Goal: Task Accomplishment & Management: Complete application form

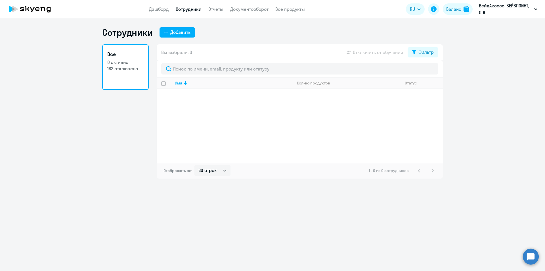
select select "30"
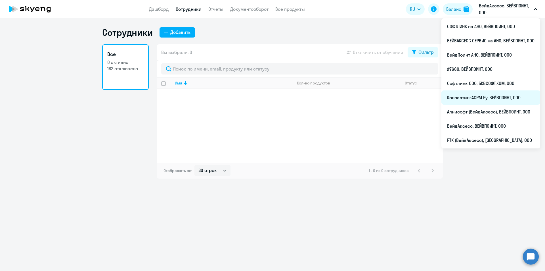
click at [462, 98] on li "Консалтинг4СРМ Ру, ВЕЙВПОИНТ, ООО" at bounding box center [491, 97] width 99 height 14
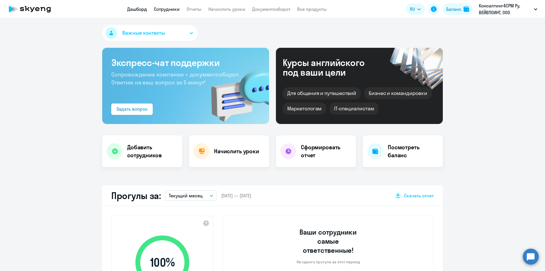
click at [162, 7] on link "Сотрудники" at bounding box center [167, 9] width 26 height 6
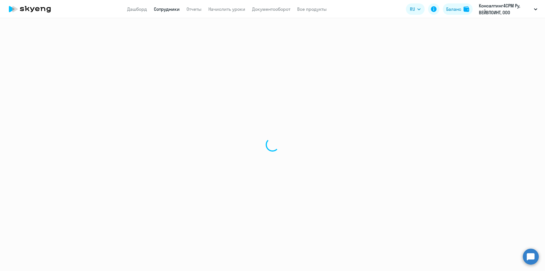
select select "30"
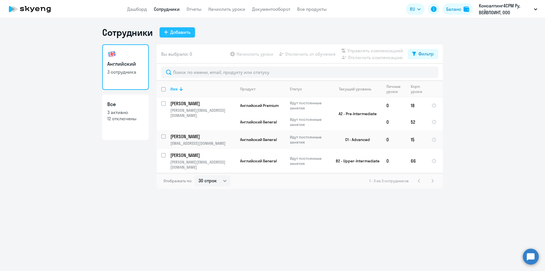
click at [180, 32] on div "Добавить" at bounding box center [180, 32] width 20 height 7
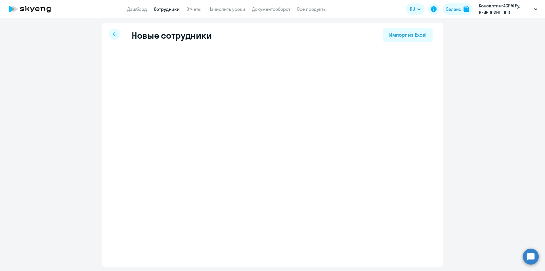
select select "english_adult_not_native_speaker"
select select "3"
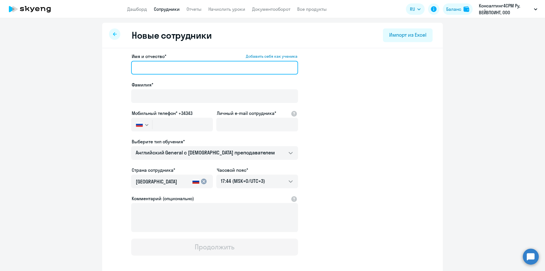
click at [153, 65] on input "Имя и отчество* Добавить себя как ученика" at bounding box center [214, 68] width 167 height 14
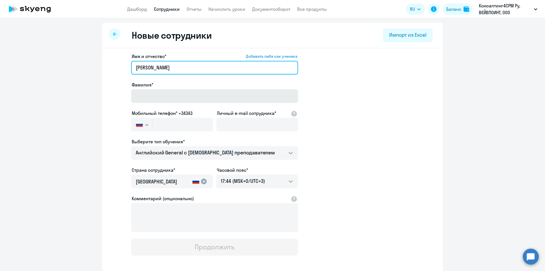
type input "[PERSON_NAME]"
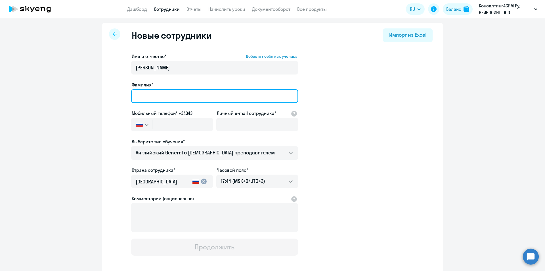
click at [146, 94] on input "Фамилия*" at bounding box center [214, 96] width 167 height 14
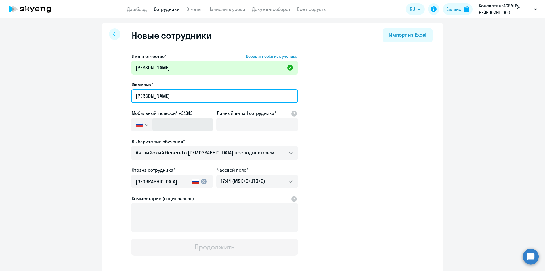
type input "[PERSON_NAME]"
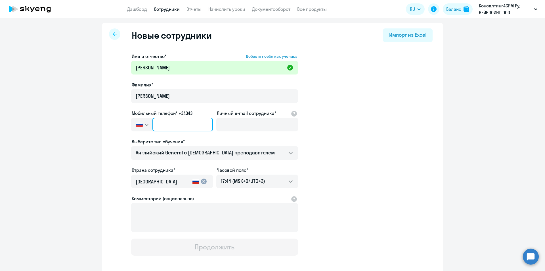
click at [156, 124] on input "text" at bounding box center [183, 125] width 61 height 14
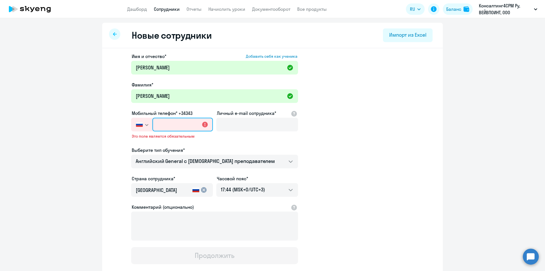
click at [161, 125] on input "text" at bounding box center [183, 125] width 61 height 14
paste input "[PHONE_NUMBER]"
type input "[PHONE_NUMBER]"
click at [211, 140] on div "Проверьте номер телефона" at bounding box center [172, 138] width 82 height 9
click at [145, 125] on icon "button" at bounding box center [146, 124] width 3 height 1
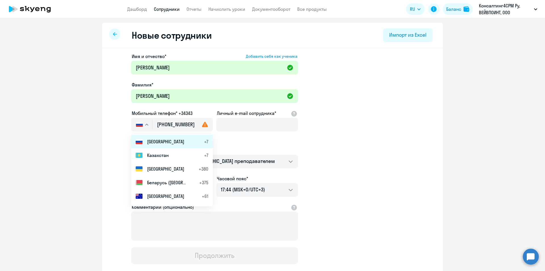
click at [148, 138] on li "Россия +7" at bounding box center [172, 142] width 82 height 14
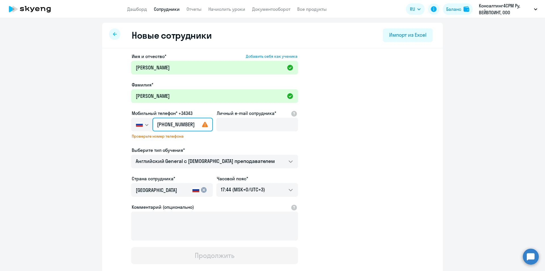
click at [162, 123] on input "[PHONE_NUMBER]" at bounding box center [183, 125] width 61 height 14
click at [201, 146] on ds-form-field "Мобильный телефон* +34343 [GEOGRAPHIC_DATA] +7 [GEOGRAPHIC_DATA] +7 [GEOGRAPHIC…" at bounding box center [172, 128] width 82 height 37
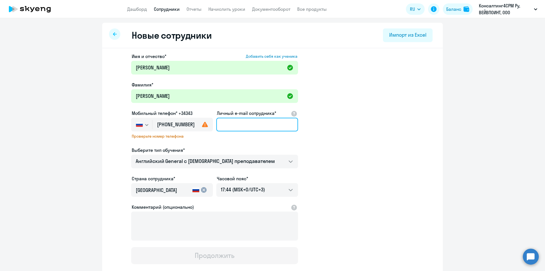
click at [227, 125] on input "Личный e-mail сотрудника*" at bounding box center [257, 125] width 82 height 14
click at [225, 124] on input "Личный e-mail сотрудника*" at bounding box center [257, 125] width 82 height 14
paste input "[EMAIL_ADDRESS][DOMAIN_NAME]"
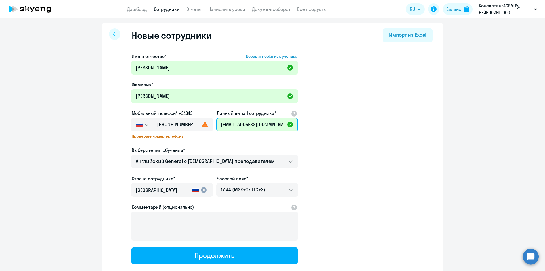
type input "[EMAIL_ADDRESS][DOMAIN_NAME]"
click at [257, 144] on div "Имя и отчество* Добавить себя как ученика [PERSON_NAME]* [PERSON_NAME] телефон*…" at bounding box center [214, 158] width 167 height 211
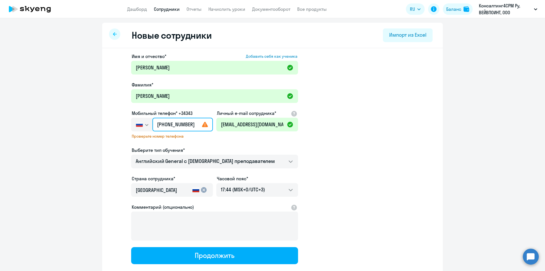
click at [197, 129] on input "[PHONE_NUMBER]" at bounding box center [183, 125] width 61 height 14
click at [141, 124] on button "button" at bounding box center [141, 125] width 21 height 14
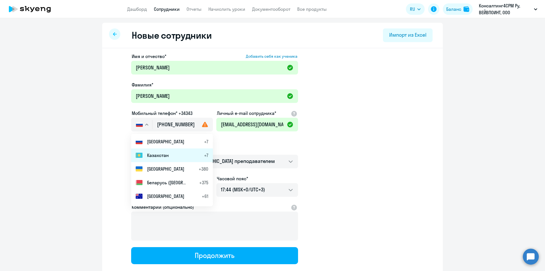
click at [152, 159] on li "Казахстан +7" at bounding box center [172, 155] width 82 height 14
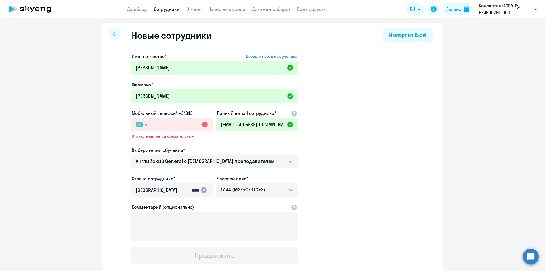
click at [142, 123] on button "button" at bounding box center [141, 125] width 21 height 14
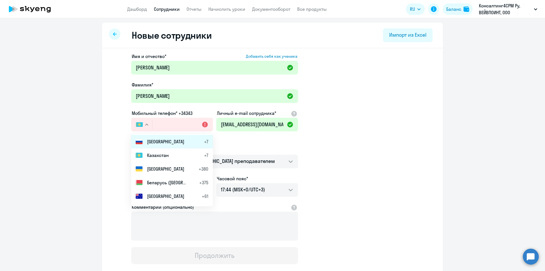
click at [151, 143] on span "[GEOGRAPHIC_DATA]" at bounding box center [165, 141] width 37 height 7
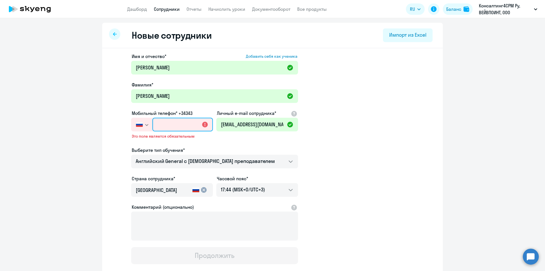
click at [164, 122] on input "text" at bounding box center [183, 125] width 61 height 14
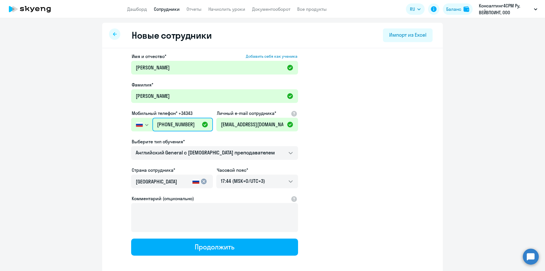
type input "[PHONE_NUMBER]"
click at [317, 128] on app-new-student-form "Имя и отчество* Добавить себя как ученика [PERSON_NAME]* [PERSON_NAME] телефон*…" at bounding box center [272, 154] width 323 height 203
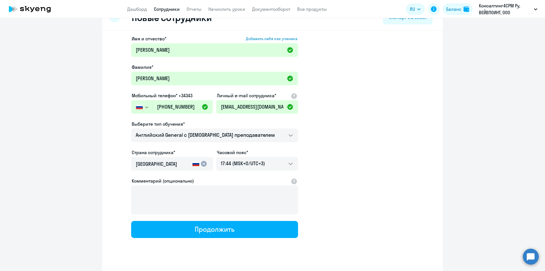
scroll to position [27, 0]
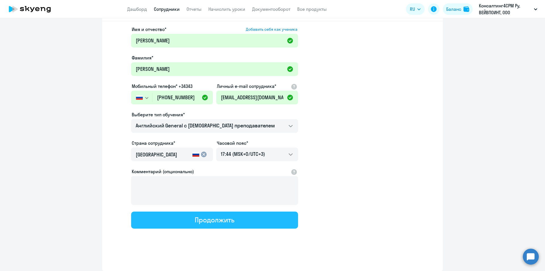
click at [209, 221] on div "Продолжить" at bounding box center [214, 219] width 39 height 9
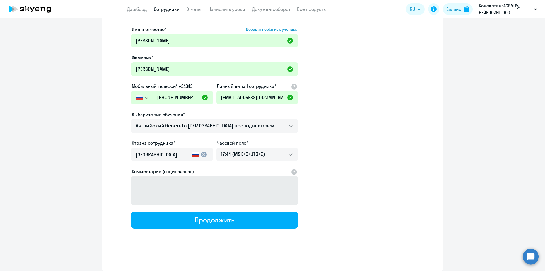
select select "english_adult_not_native_speaker"
select select "3"
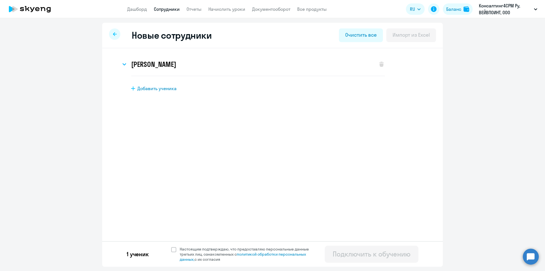
scroll to position [0, 0]
click at [173, 249] on span at bounding box center [173, 249] width 5 height 5
click at [171, 246] on input "Настоящим подтверждаю, что предоставляю персональные данные третьих лиц, ознако…" at bounding box center [171, 246] width 0 height 0
checkbox input "true"
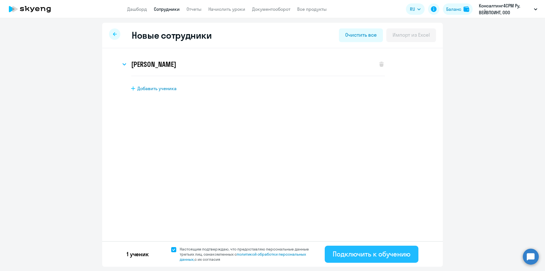
click at [369, 255] on div "Подключить к обучению" at bounding box center [372, 253] width 78 height 9
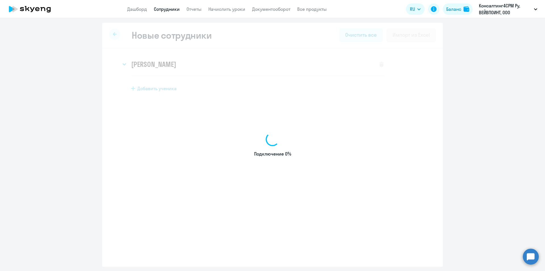
select select "english_adult_not_native_speaker"
select select "3"
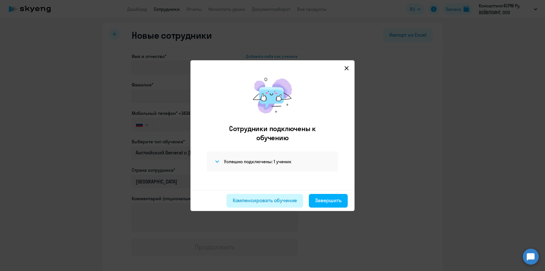
click at [291, 203] on div "Компенсировать обучение" at bounding box center [265, 200] width 64 height 7
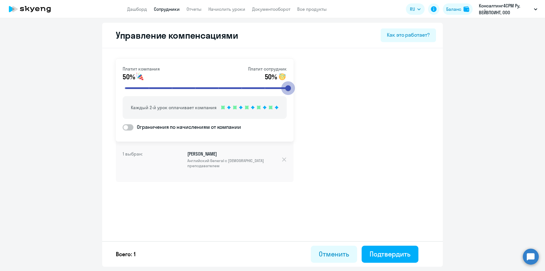
drag, startPoint x: 193, startPoint y: 88, endPoint x: 299, endPoint y: 89, distance: 105.4
click at [295, 89] on input "range" at bounding box center [207, 88] width 176 height 12
drag, startPoint x: 288, startPoint y: 87, endPoint x: 182, endPoint y: 87, distance: 106.2
type input "3"
click at [182, 87] on input "range" at bounding box center [207, 88] width 176 height 12
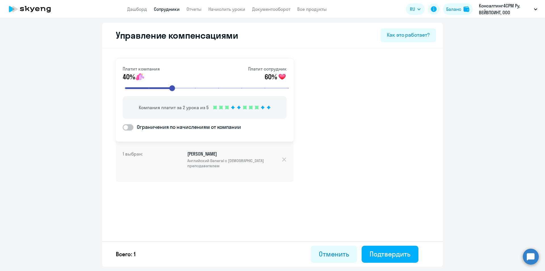
click at [164, 9] on link "Сотрудники" at bounding box center [167, 9] width 26 height 6
select select "30"
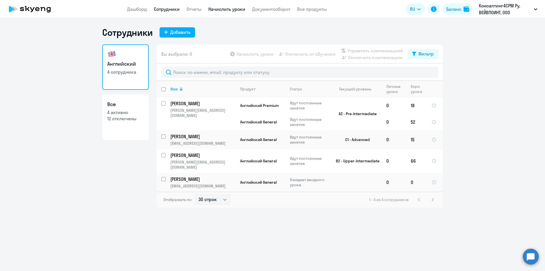
click at [227, 8] on link "Начислить уроки" at bounding box center [227, 9] width 37 height 6
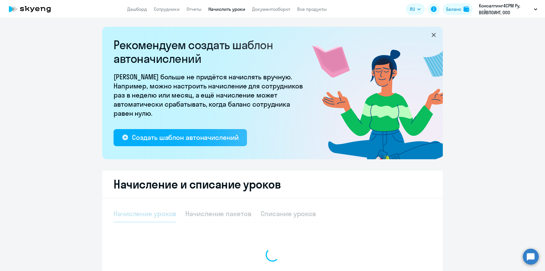
select select "10"
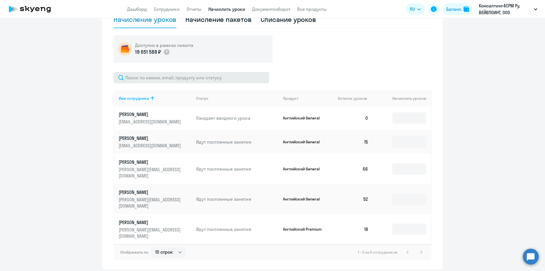
scroll to position [196, 0]
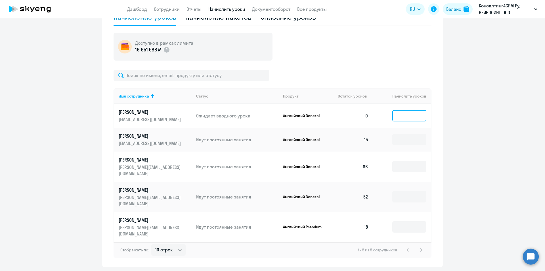
click at [411, 117] on input at bounding box center [410, 115] width 34 height 11
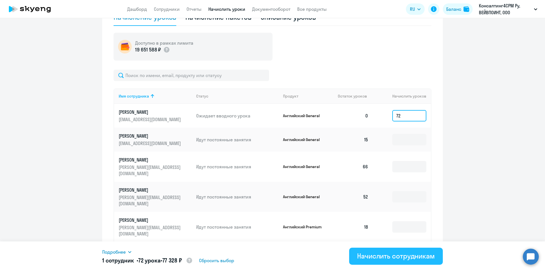
type input "72"
click at [376, 252] on div "Начислить сотрудникам" at bounding box center [396, 255] width 78 height 9
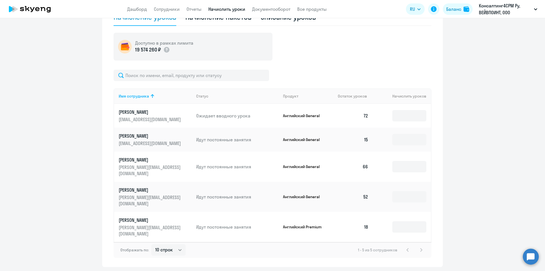
click at [155, 117] on p "[EMAIL_ADDRESS][DOMAIN_NAME]" at bounding box center [151, 119] width 64 height 6
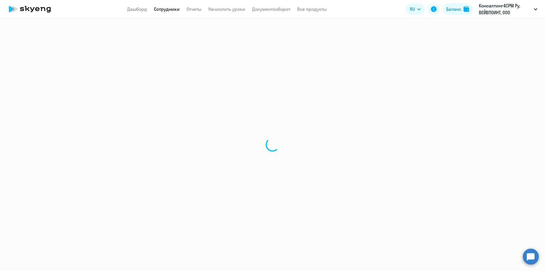
select select "english"
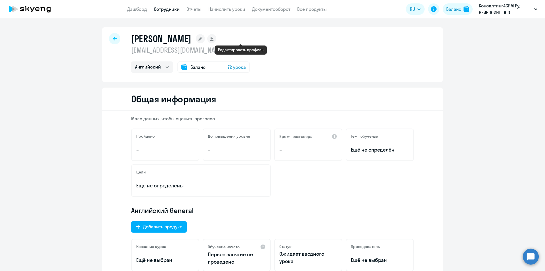
click at [205, 38] on rect at bounding box center [200, 38] width 9 height 9
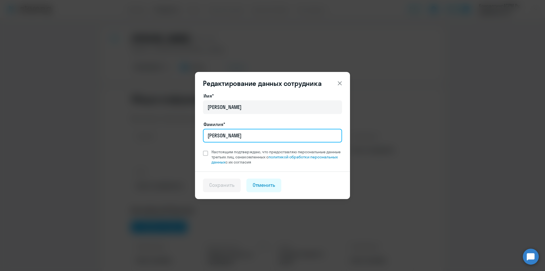
click at [227, 138] on input "[PERSON_NAME]" at bounding box center [272, 136] width 139 height 14
type input "[PERSON_NAME]"
click at [205, 152] on span at bounding box center [205, 153] width 5 height 5
click at [203, 149] on input "Настоящим подтверждаю, что предоставляю персональные данные третьих лиц, ознако…" at bounding box center [203, 149] width 0 height 0
checkbox input "true"
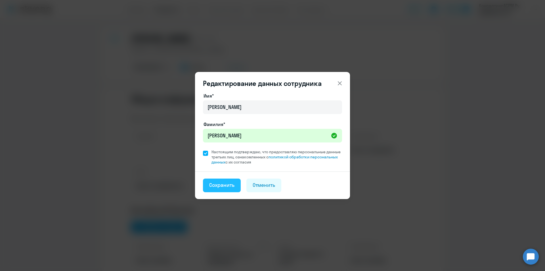
click at [228, 186] on div "Сохранить" at bounding box center [221, 184] width 25 height 7
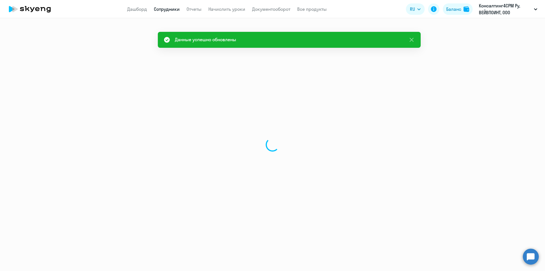
select select "english"
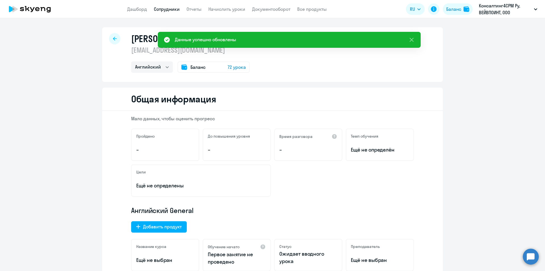
click at [328, 72] on div "[PERSON_NAME] [EMAIL_ADDRESS][DOMAIN_NAME] Английский Баланс 72 урока" at bounding box center [272, 54] width 341 height 55
click at [412, 37] on icon at bounding box center [412, 39] width 7 height 7
